Goal: Navigation & Orientation: Find specific page/section

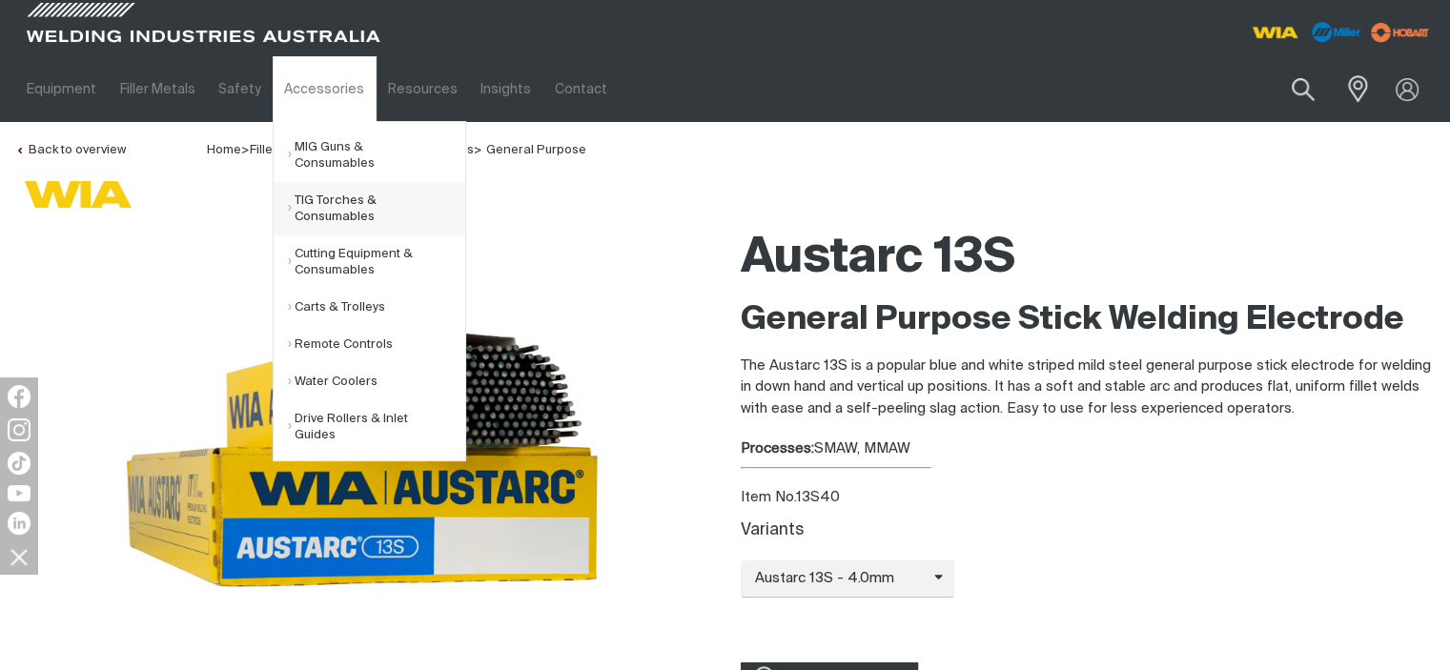
click at [314, 185] on link "TIG Torches & Consumables" at bounding box center [376, 208] width 177 height 53
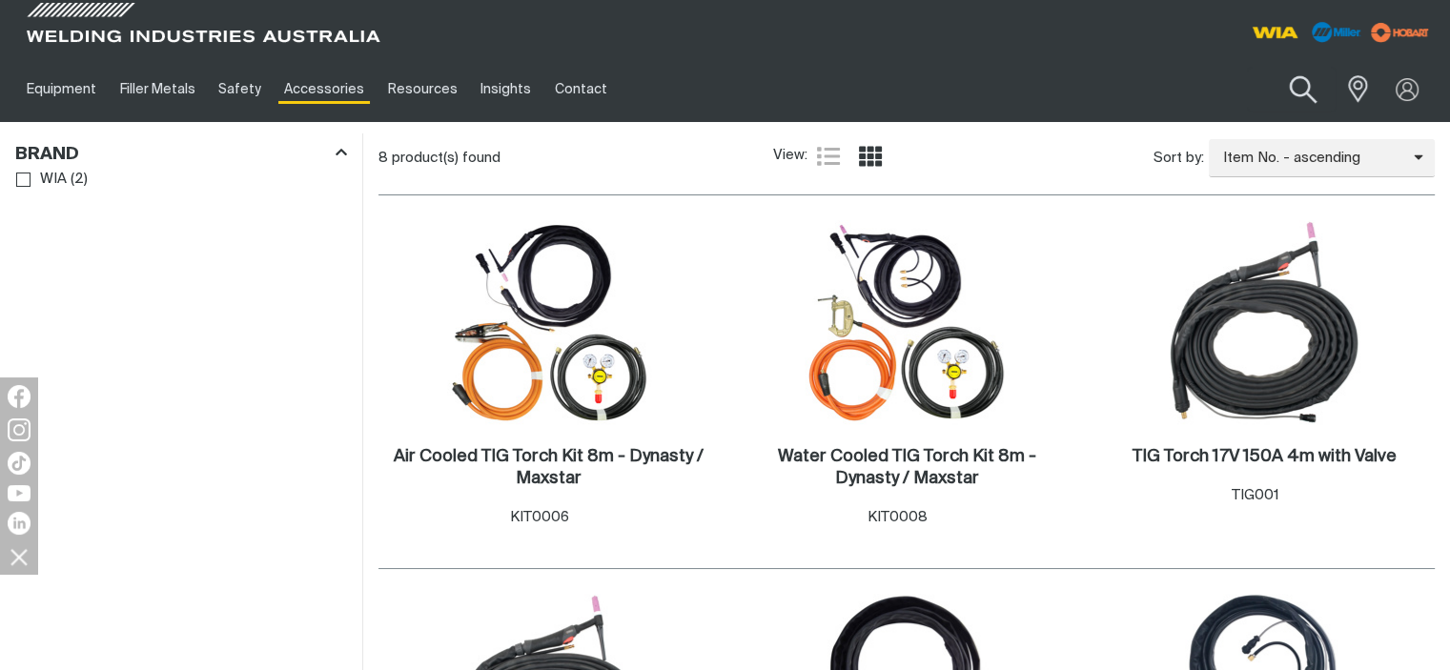
click at [1294, 90] on button "Search products" at bounding box center [1303, 90] width 77 height 54
click at [1092, 91] on input "Search" at bounding box center [1188, 89] width 294 height 43
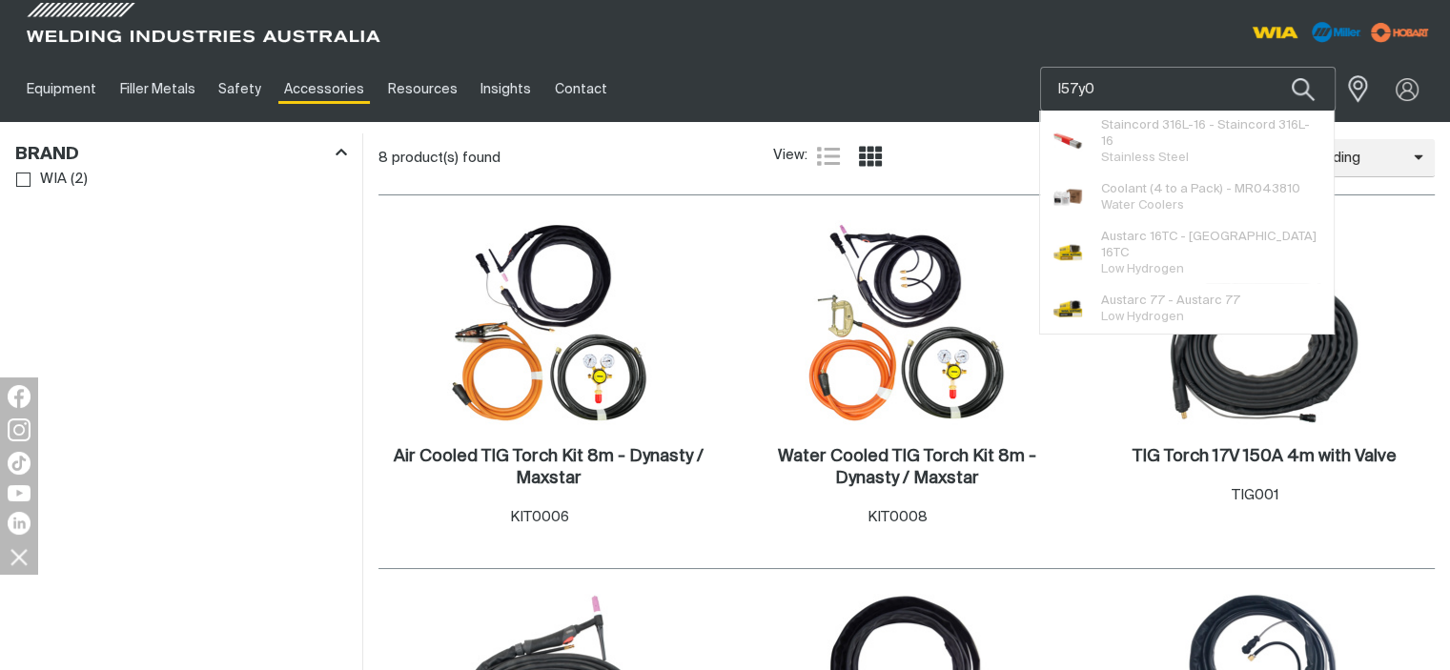
type input "l57y02"
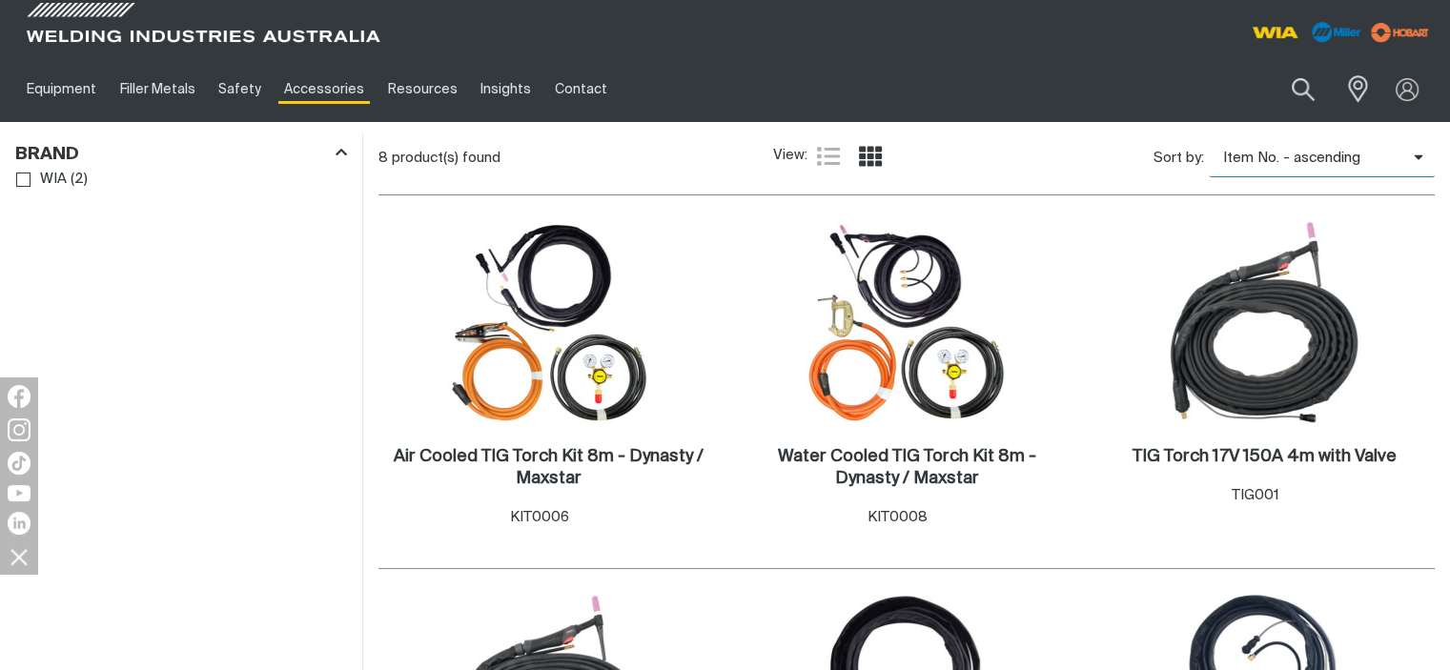
click at [1419, 155] on icon "Product list controls" at bounding box center [1419, 157] width 10 height 14
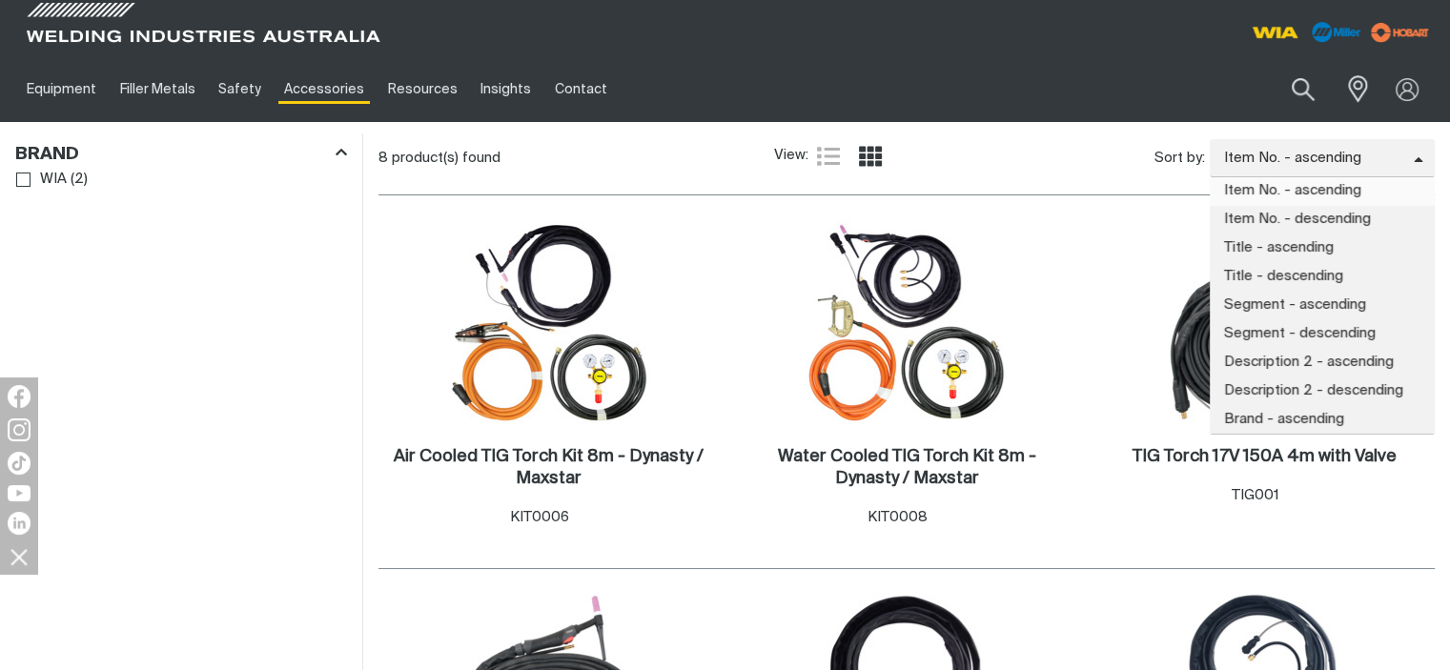
click at [1125, 159] on div "Sort by: Item No. - ascending Item No. - ascending Item No. - descending Title …" at bounding box center [1164, 157] width 544 height 37
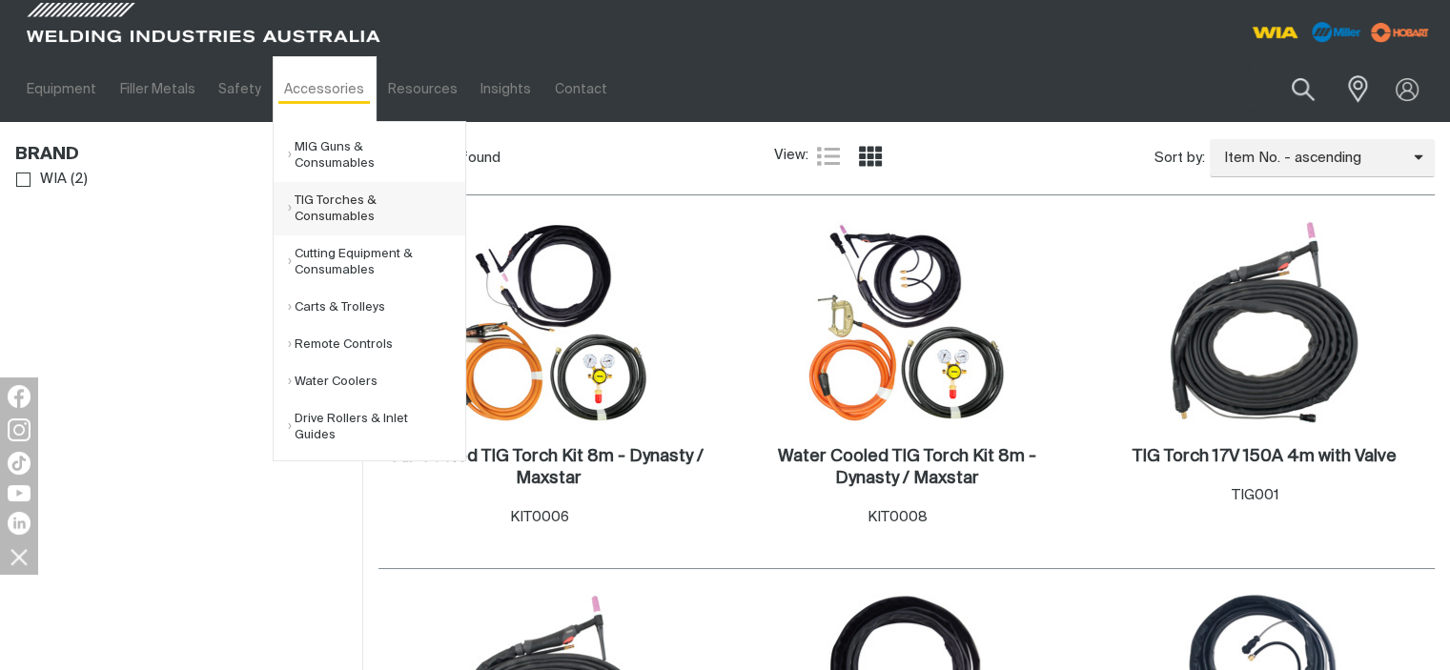
click at [326, 198] on link "TIG Torches & Consumables" at bounding box center [376, 208] width 177 height 53
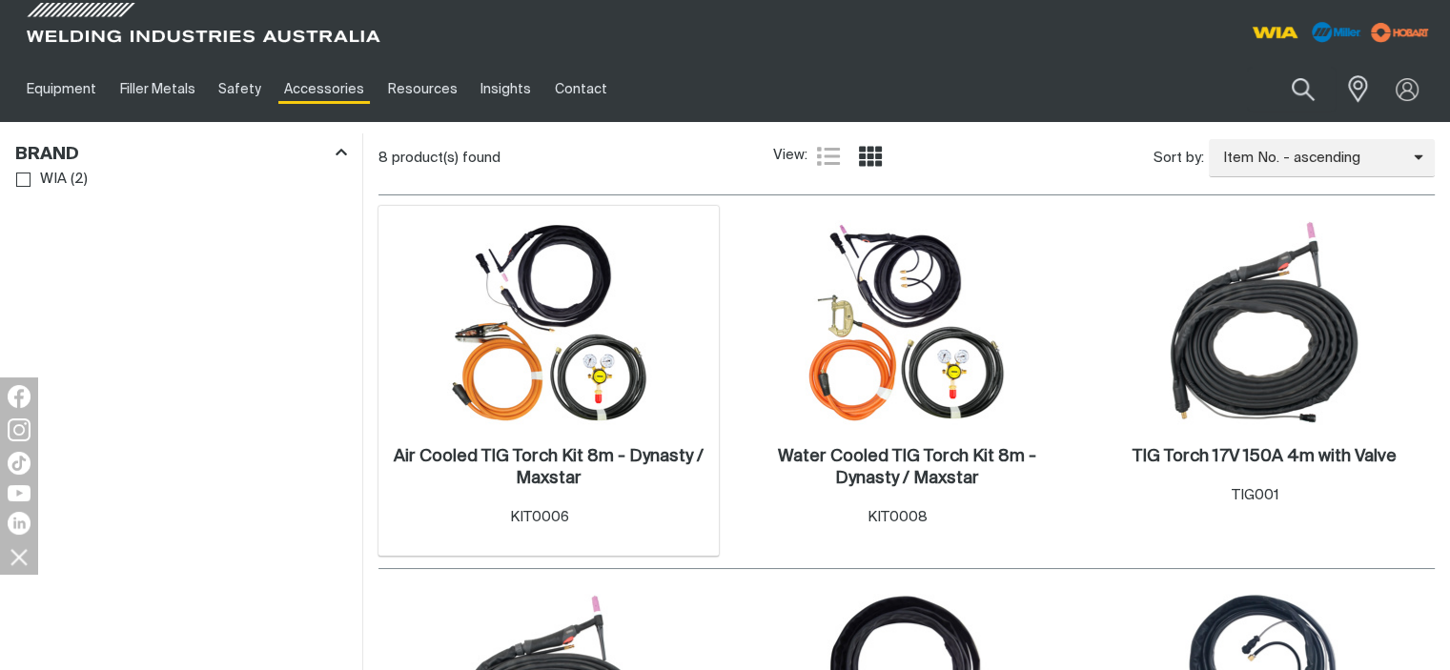
click at [626, 308] on img at bounding box center [549, 322] width 204 height 204
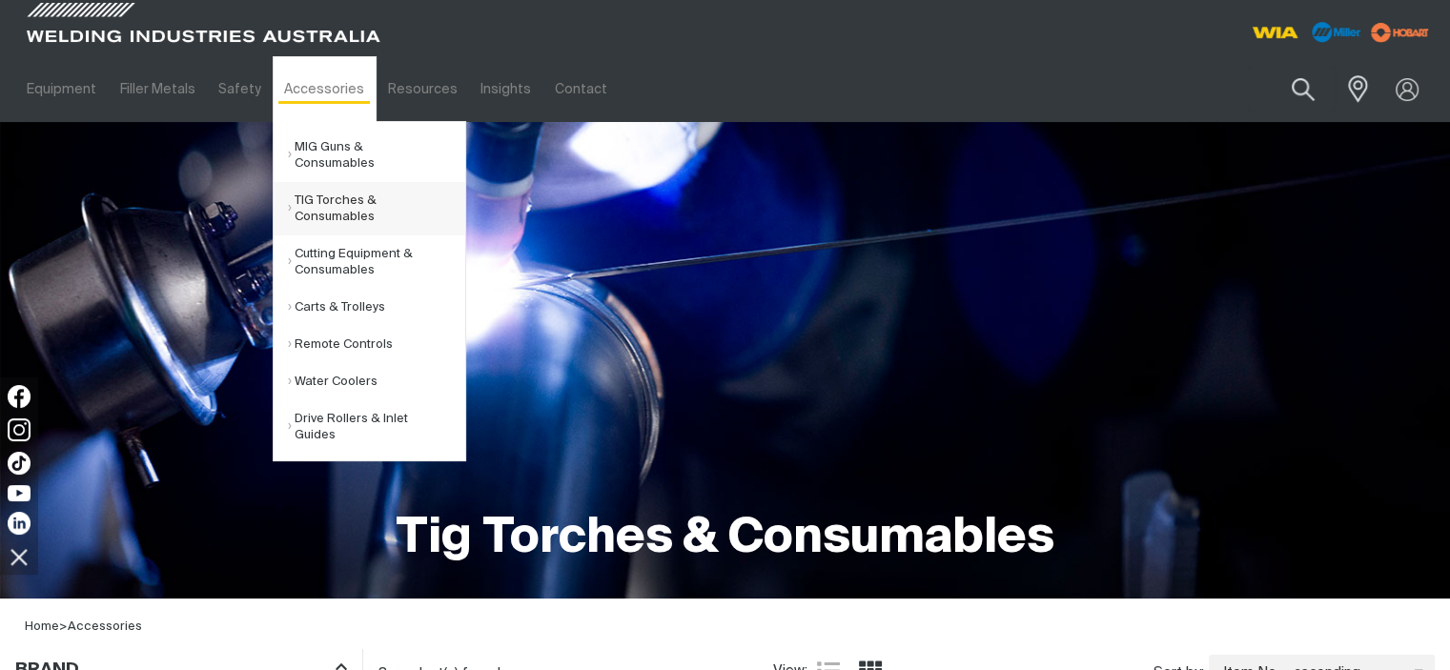
click at [326, 186] on link "TIG Torches & Consumables" at bounding box center [376, 208] width 177 height 53
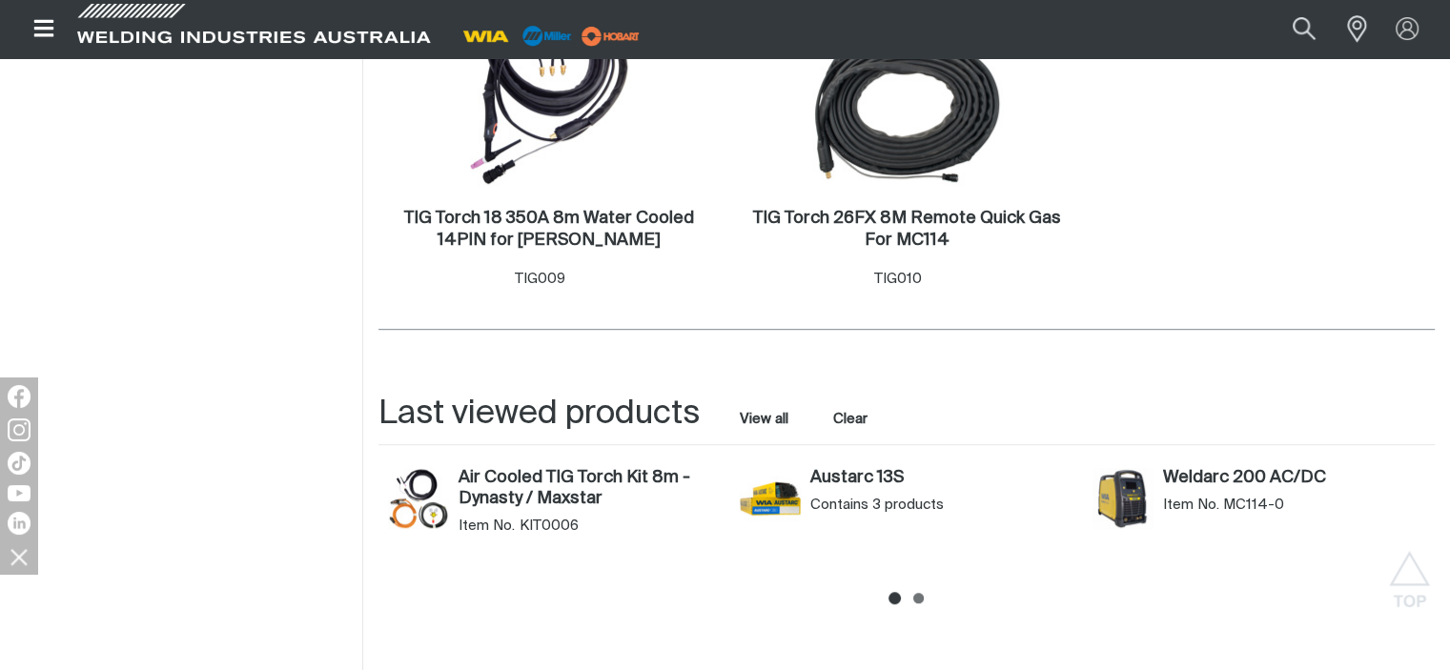
scroll to position [1144, 0]
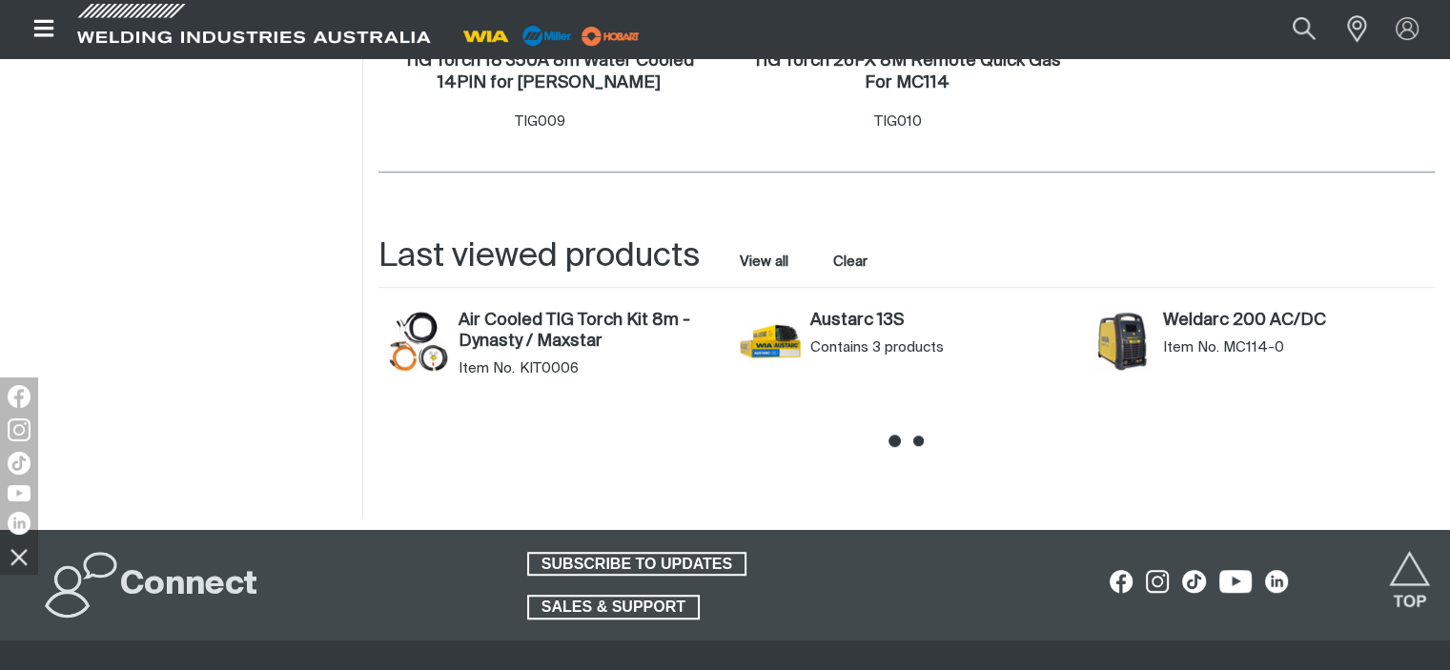
click at [921, 442] on icon at bounding box center [919, 441] width 10 height 10
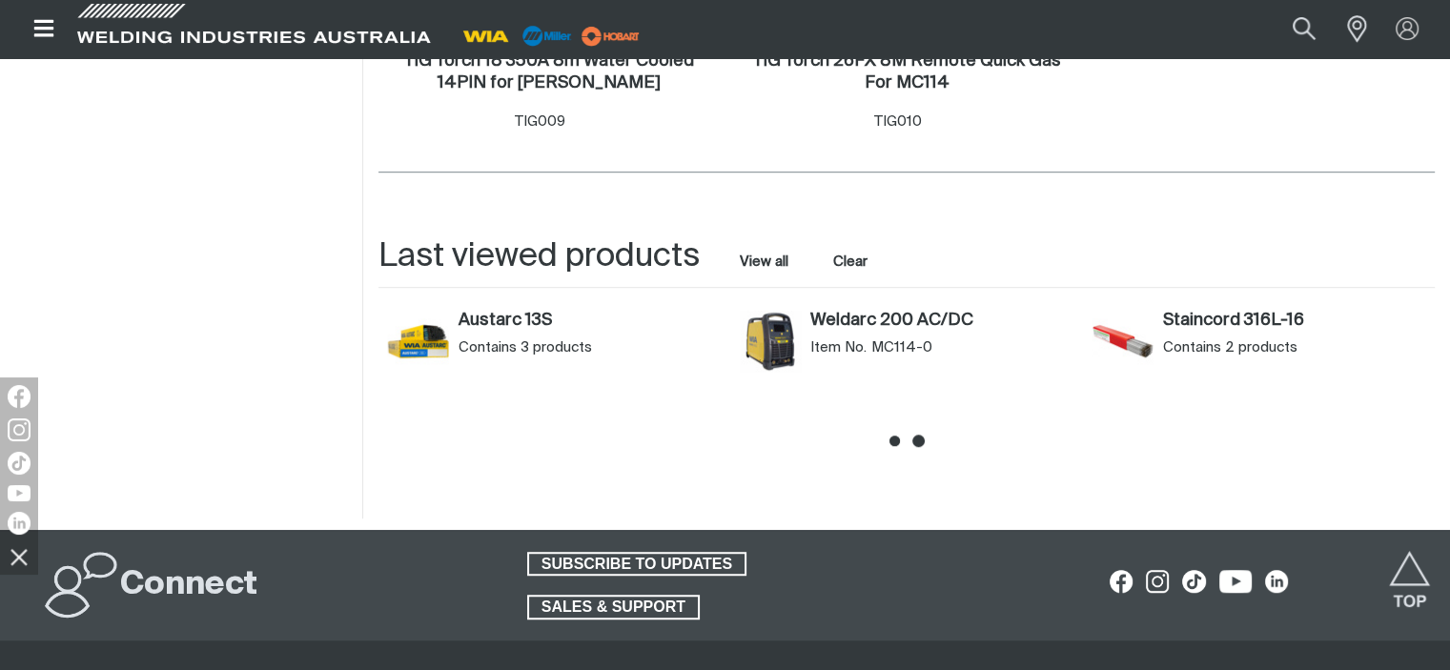
click at [893, 442] on icon at bounding box center [895, 441] width 10 height 10
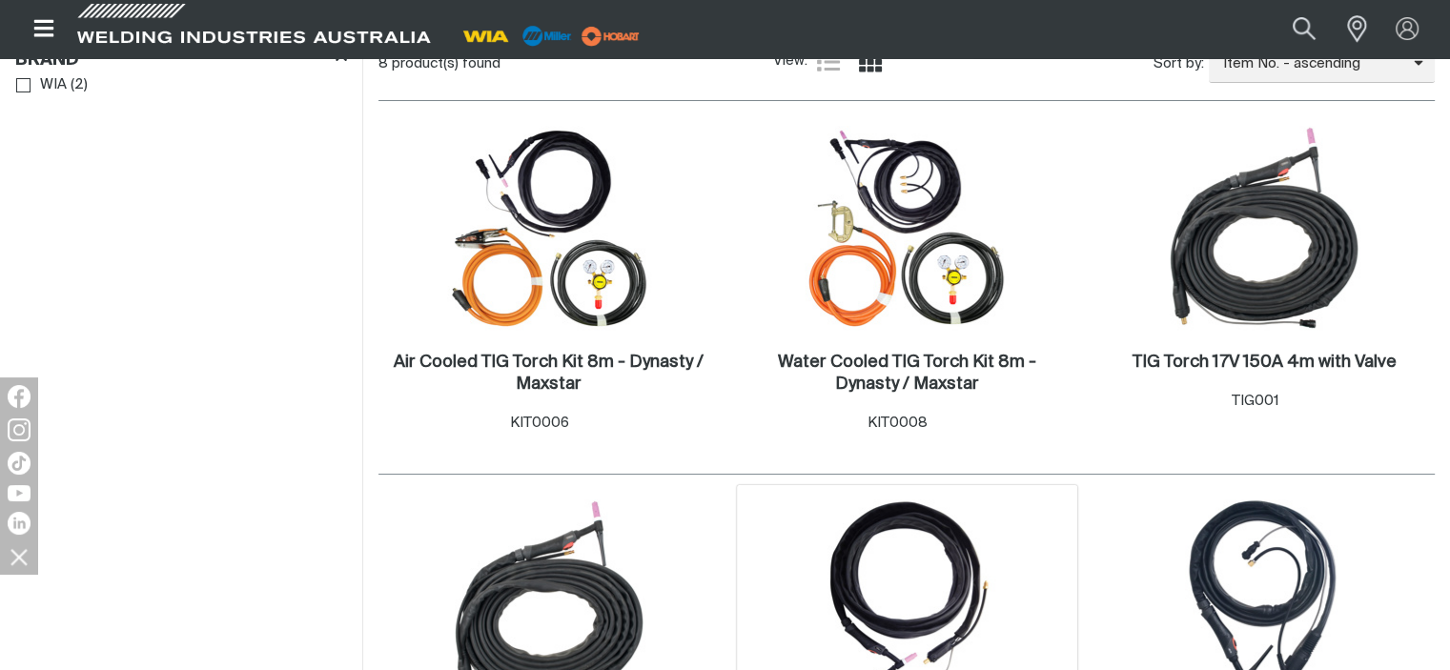
scroll to position [0, 0]
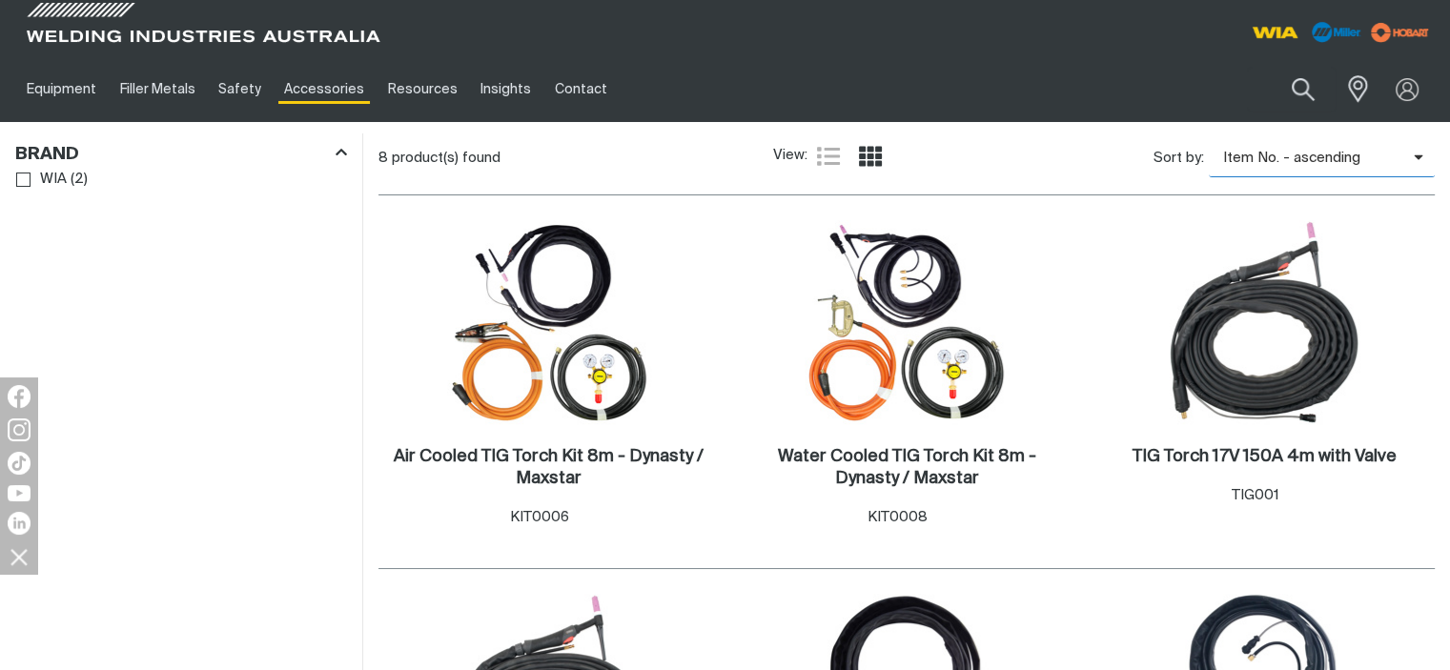
click at [1368, 157] on span "Item No. - ascending" at bounding box center [1311, 159] width 205 height 22
click at [1123, 321] on div "3 TIG Torch 17V 150A 4m with Valve . Item No. TIG001" at bounding box center [1265, 371] width 340 height 330
click at [832, 160] on icon "Product list controls" at bounding box center [828, 156] width 23 height 23
